Goal: Transaction & Acquisition: Purchase product/service

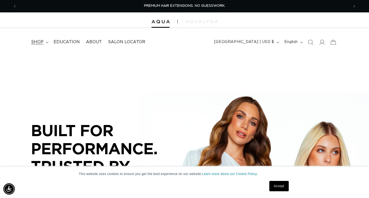
click at [42, 45] on span "shop" at bounding box center [37, 41] width 12 height 5
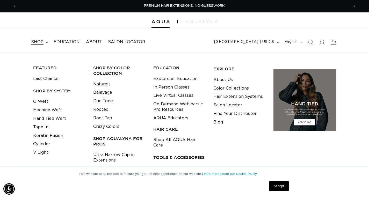
scroll to position [0, 332]
click at [37, 42] on span "shop" at bounding box center [37, 41] width 12 height 5
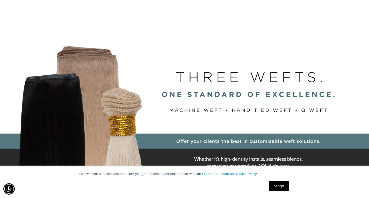
scroll to position [0, 0]
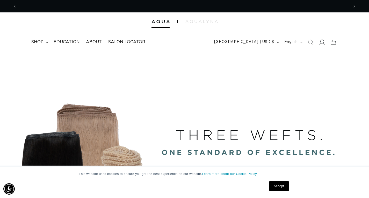
click at [323, 40] on icon at bounding box center [321, 41] width 5 height 5
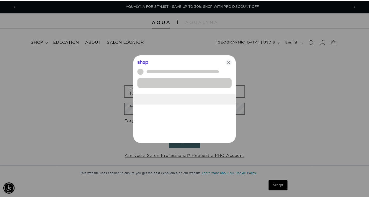
scroll to position [0, 672]
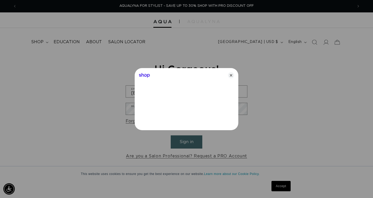
type input "[EMAIL_ADDRESS][DOMAIN_NAME]"
click at [232, 73] on icon "Close" at bounding box center [231, 75] width 6 height 6
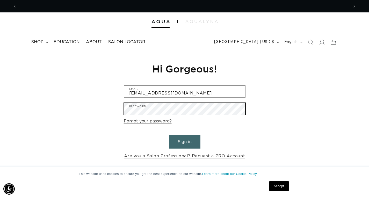
scroll to position [0, 664]
click at [169, 135] on button "Sign in" at bounding box center [185, 141] width 32 height 13
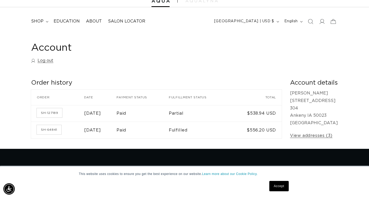
click at [348, 66] on div "Account Log out Order history Order history Order Date Payment status Fulfillme…" at bounding box center [184, 90] width 369 height 116
click at [40, 21] on span "shop" at bounding box center [37, 21] width 12 height 5
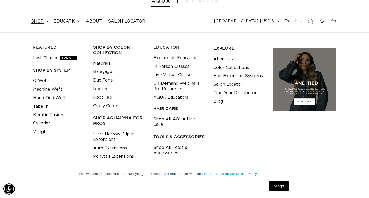
scroll to position [0, 332]
click at [46, 57] on link "Last Chance 30% OFF" at bounding box center [55, 58] width 44 height 9
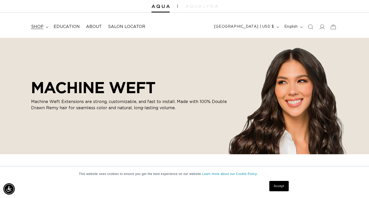
scroll to position [13, 0]
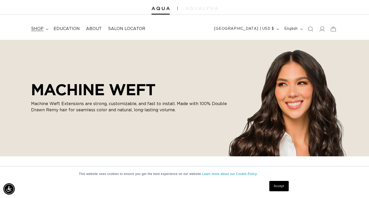
click at [46, 30] on summary "shop" at bounding box center [39, 29] width 23 height 12
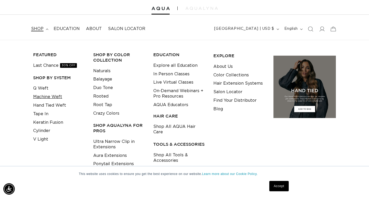
scroll to position [0, 332]
click at [40, 87] on link "Q Weft" at bounding box center [40, 88] width 15 height 9
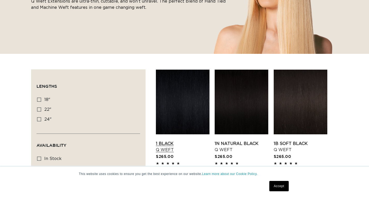
click at [174, 141] on link "1 Black Q Weft" at bounding box center [183, 147] width 54 height 12
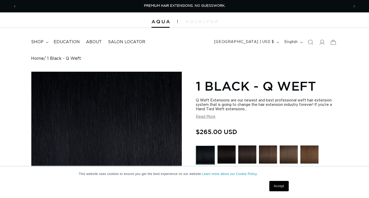
click at [209, 117] on button "Read More" at bounding box center [206, 116] width 20 height 4
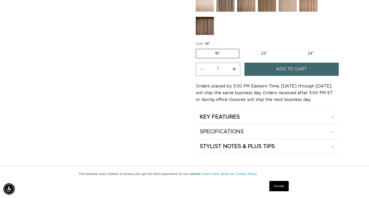
click at [245, 135] on div "SPECIFICATIONS" at bounding box center [267, 131] width 134 height 7
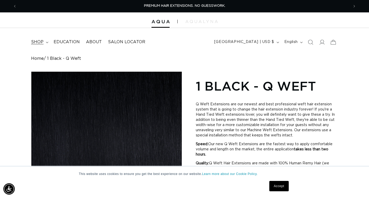
click at [47, 41] on summary "shop" at bounding box center [39, 42] width 23 height 12
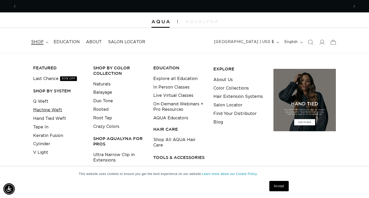
click at [50, 108] on link "Machine Weft" at bounding box center [47, 110] width 29 height 9
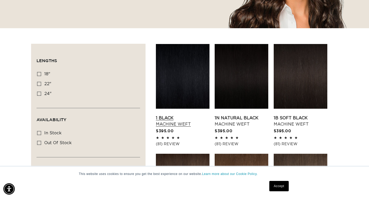
scroll to position [0, 332]
click at [173, 115] on link "1 Black Machine Weft" at bounding box center [183, 121] width 54 height 12
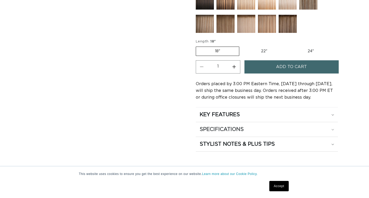
click at [223, 128] on h2 "SPECIFICATIONS" at bounding box center [222, 129] width 44 height 7
